Goal: Task Accomplishment & Management: Manage account settings

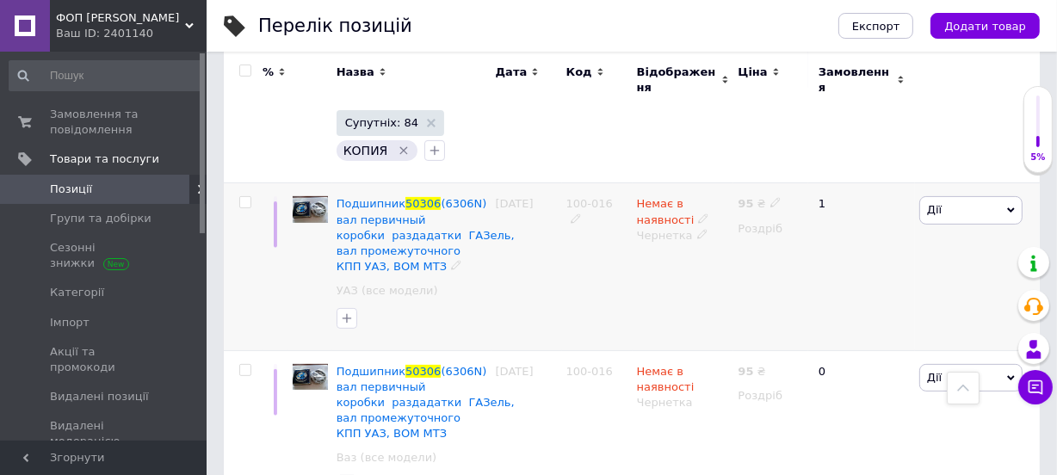
scroll to position [525, 0]
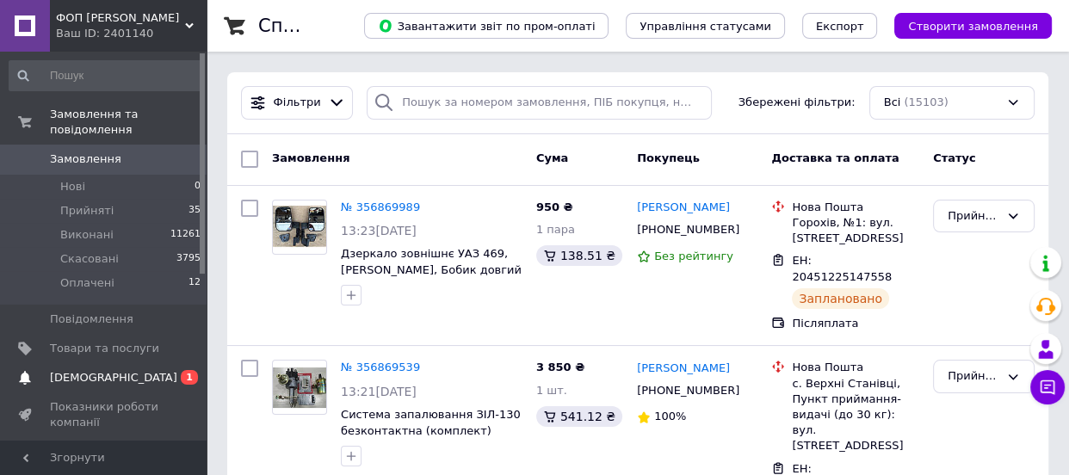
click at [110, 370] on span "[DEMOGRAPHIC_DATA]" at bounding box center [113, 377] width 127 height 15
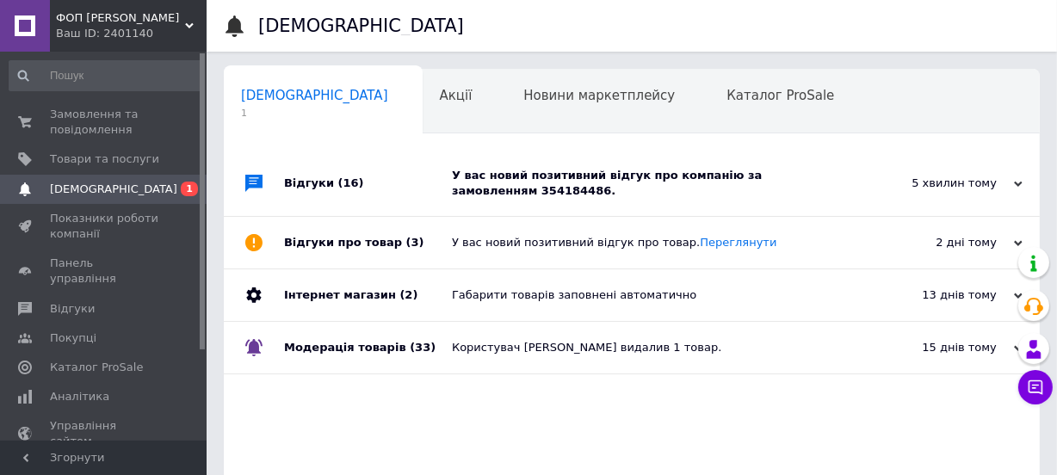
scroll to position [0, 9]
click at [586, 180] on div "У вас новий позитивний відгук про компанію за замовленням 354184486." at bounding box center [651, 183] width 399 height 31
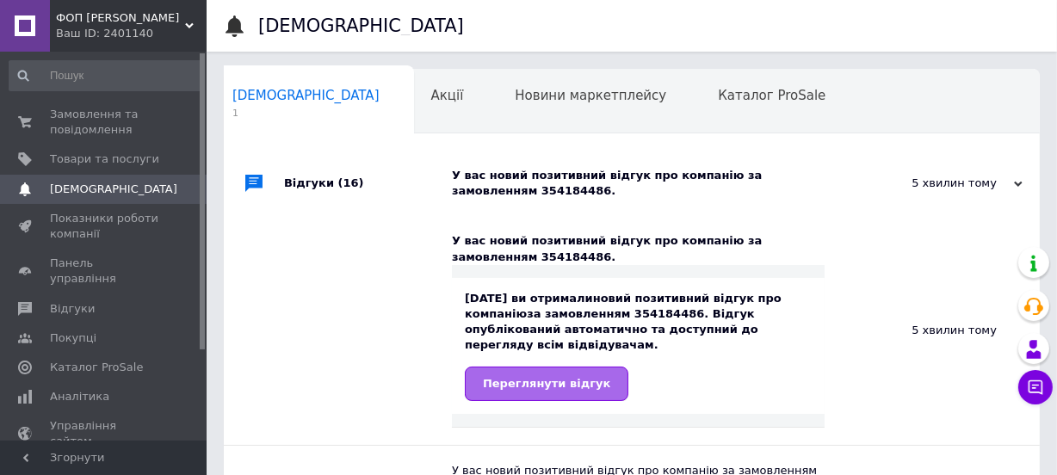
click at [533, 377] on span "Переглянути відгук" at bounding box center [546, 383] width 127 height 13
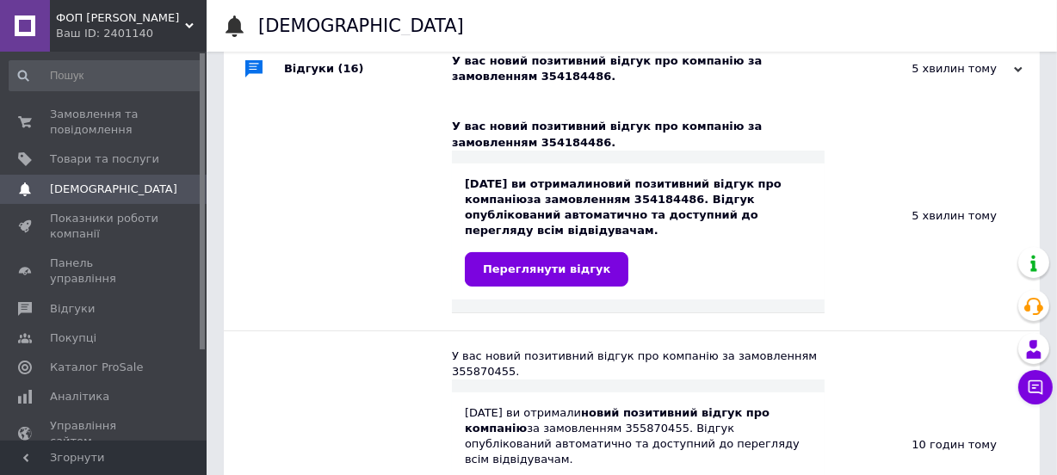
scroll to position [0, 0]
